Goal: Information Seeking & Learning: Learn about a topic

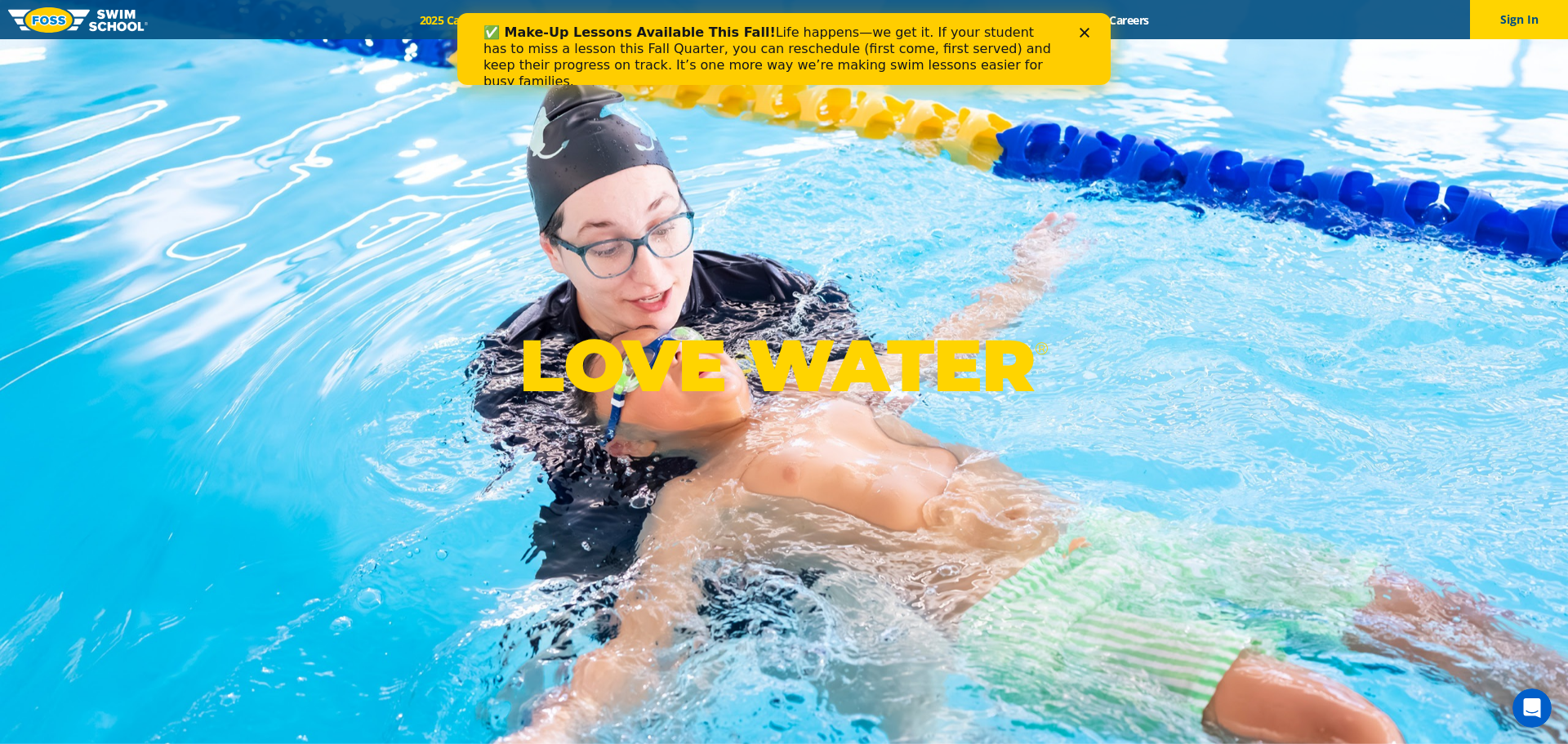
click at [551, 29] on b "✅ Make-Up Lessons Available This Fall!" at bounding box center [629, 32] width 292 height 16
click at [1093, 32] on div "Close" at bounding box center [1087, 32] width 17 height 10
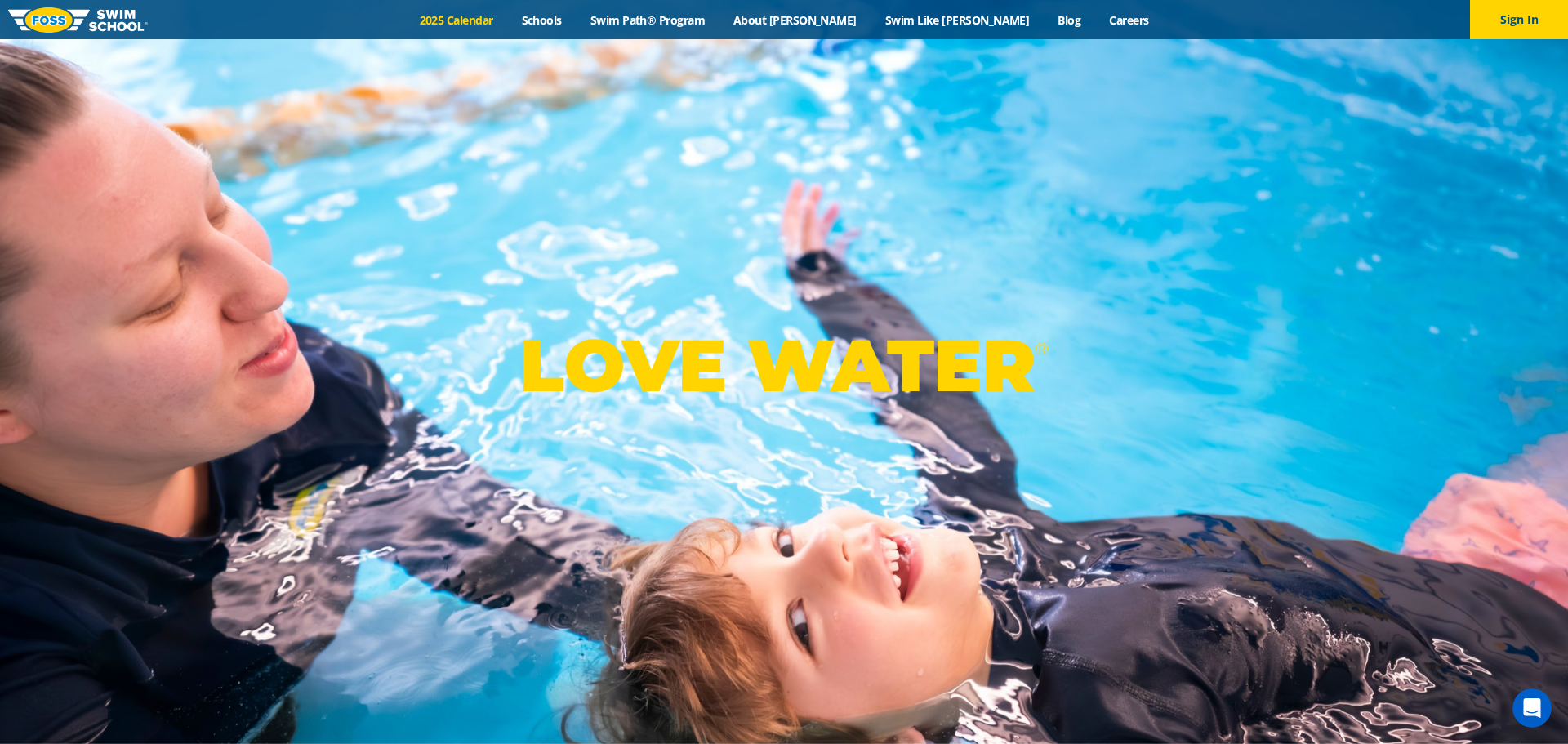
click at [507, 22] on link "2025 Calendar" at bounding box center [455, 20] width 102 height 16
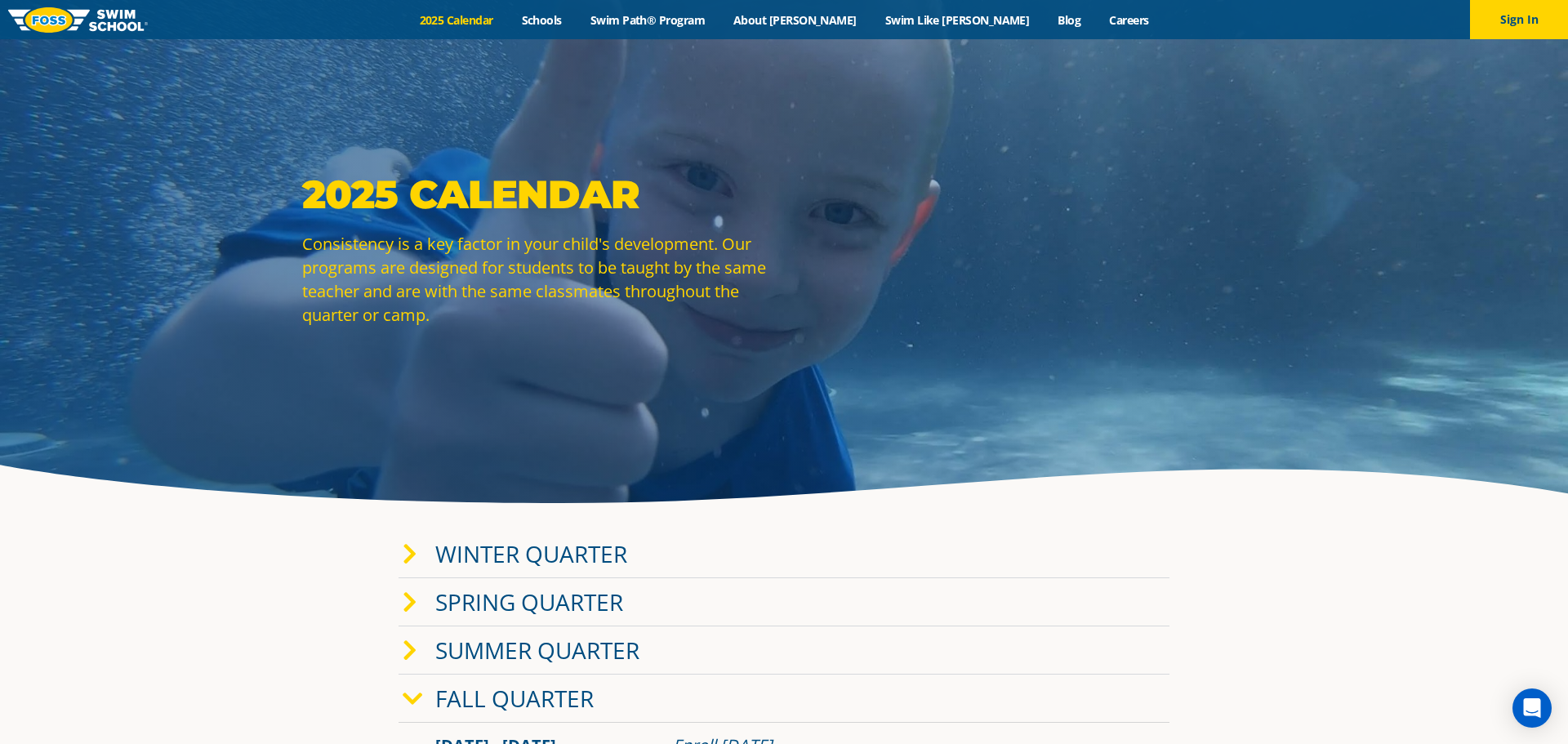
click at [407, 546] on icon at bounding box center [410, 554] width 15 height 23
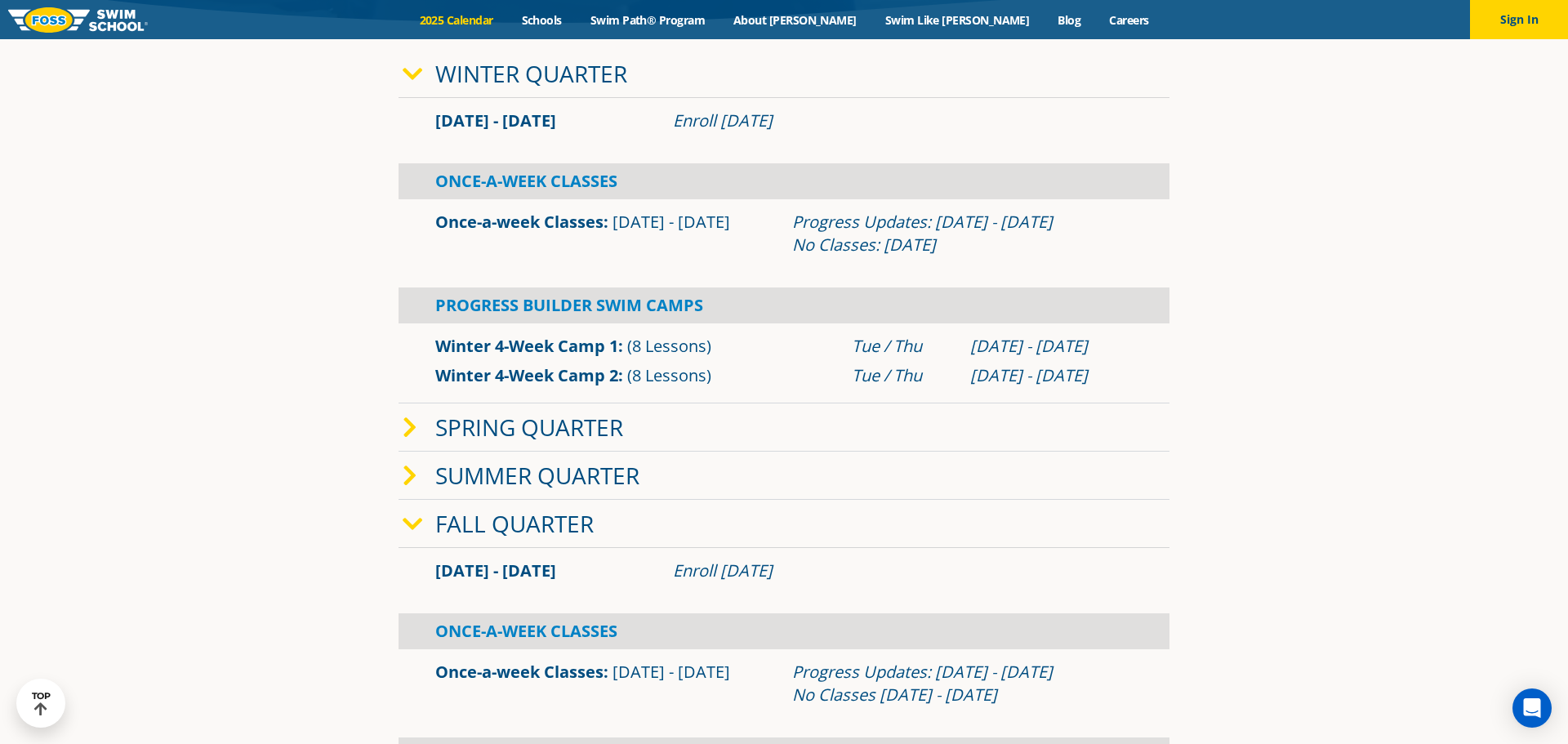
scroll to position [487, 0]
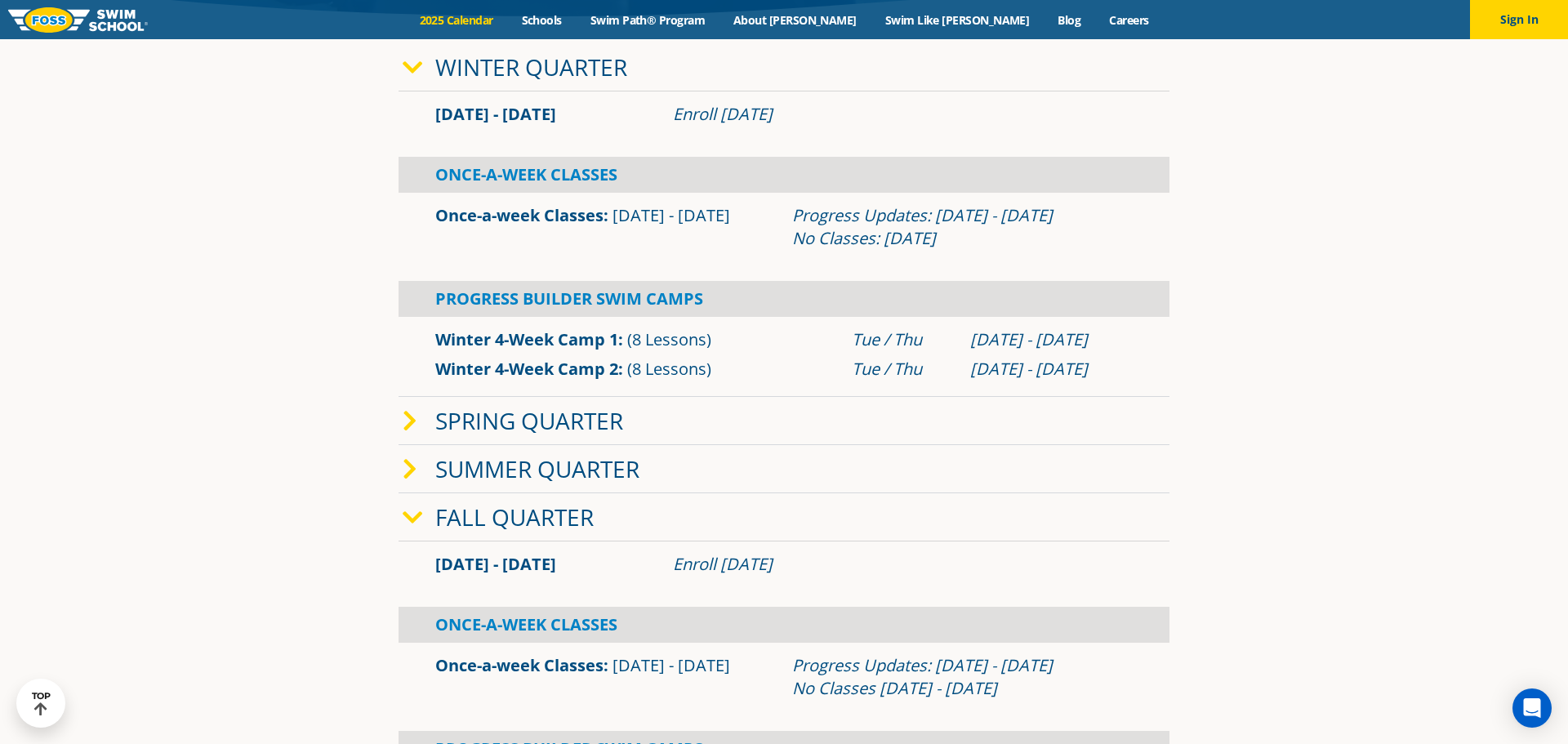
click at [468, 525] on link "Fall Quarter" at bounding box center [514, 517] width 158 height 31
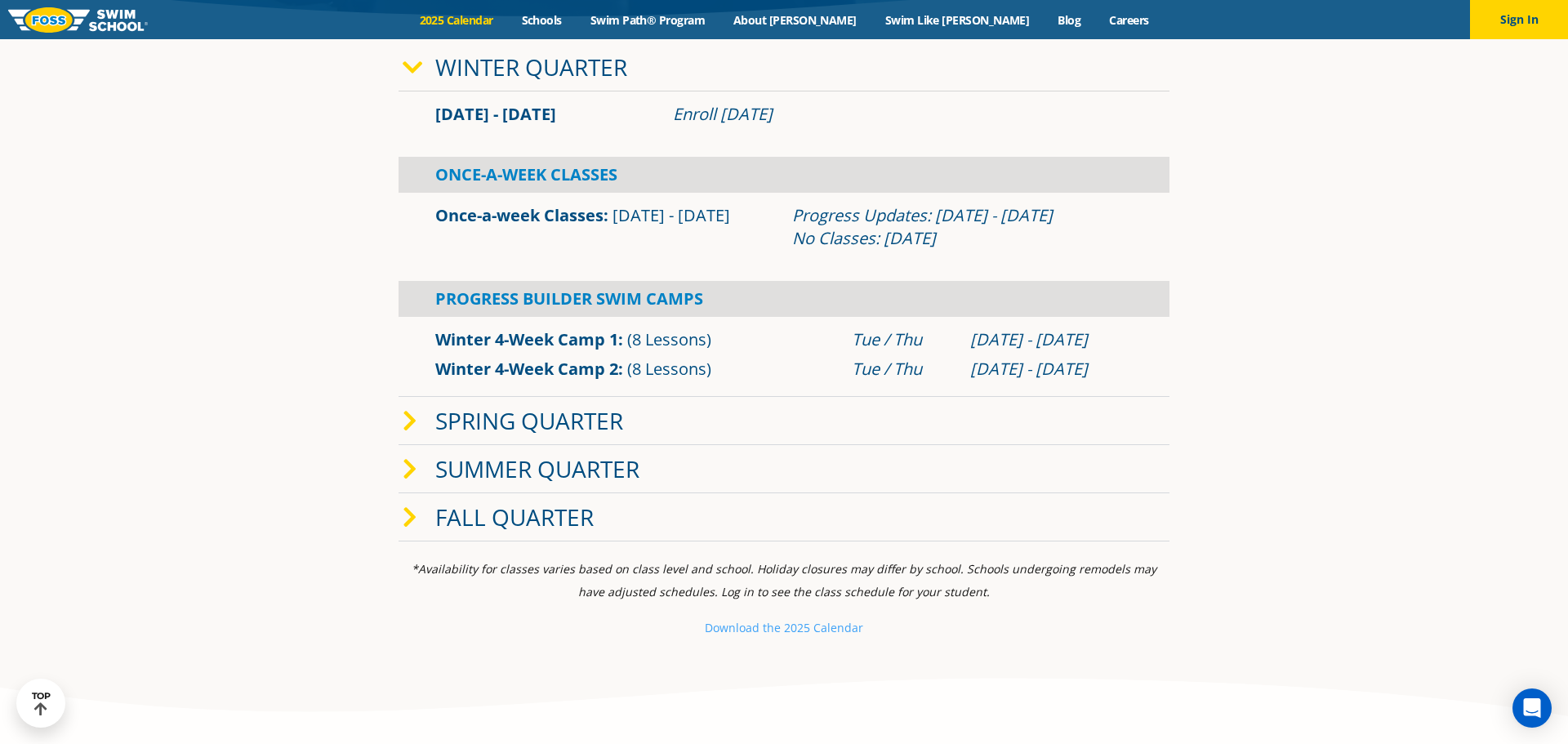
click at [487, 522] on link "Fall Quarter" at bounding box center [514, 517] width 158 height 31
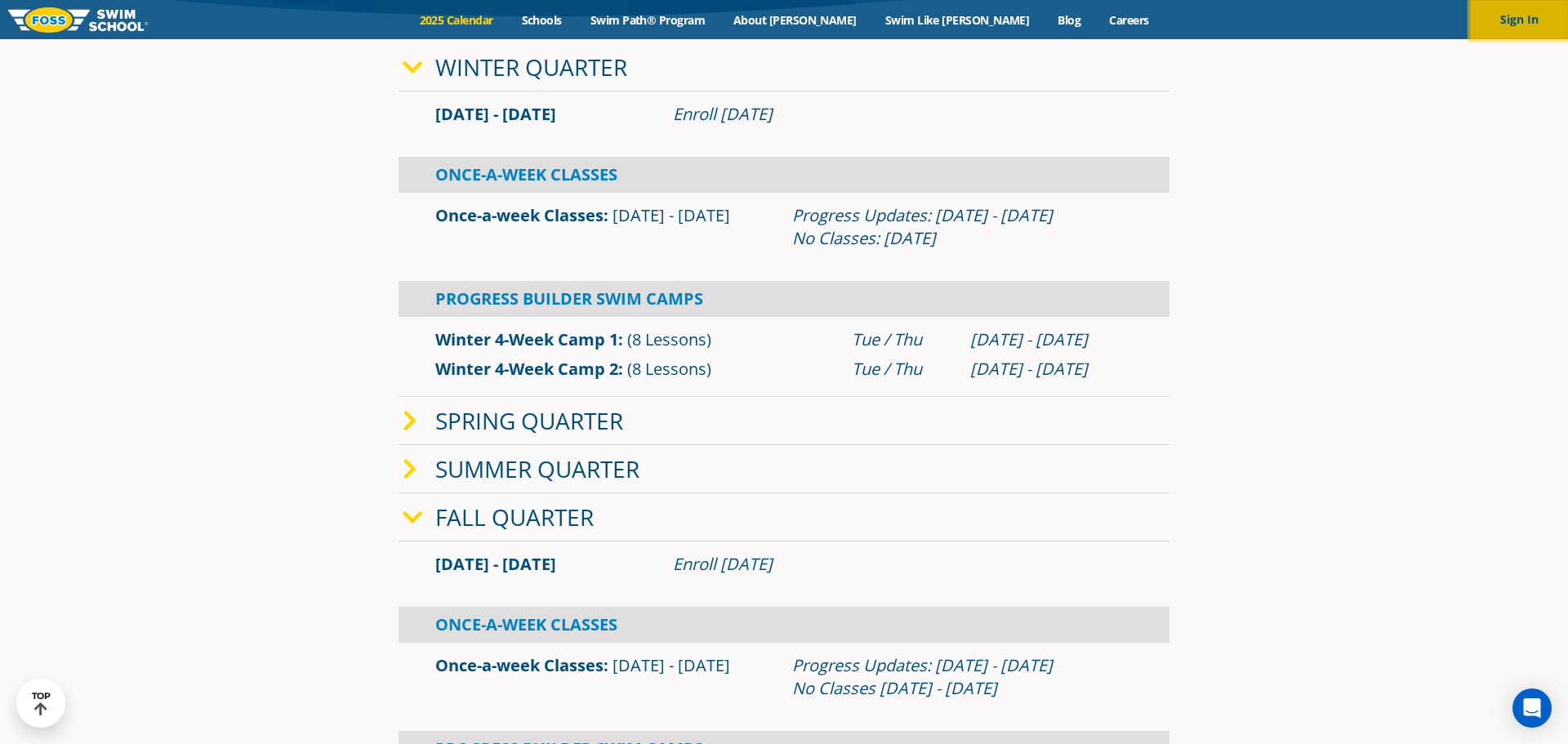
click at [1497, 25] on button "Sign In" at bounding box center [1519, 19] width 98 height 39
